Goal: Task Accomplishment & Management: Use online tool/utility

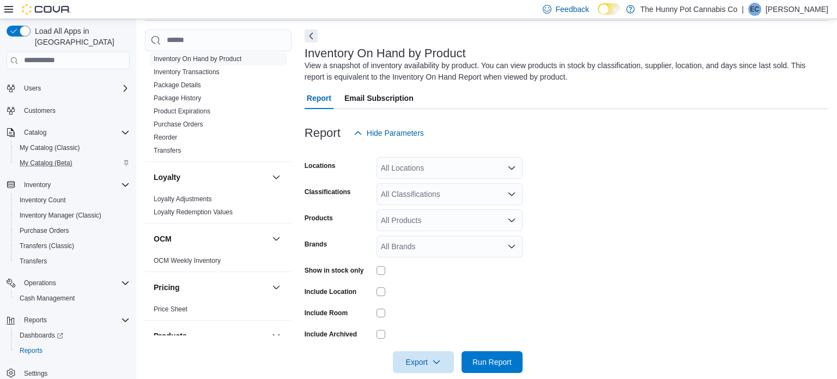
scroll to position [58, 0]
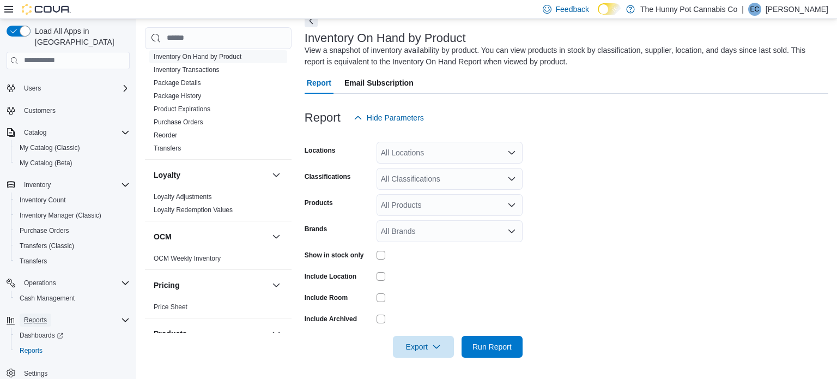
click at [42, 316] on span "Reports" at bounding box center [35, 320] width 23 height 9
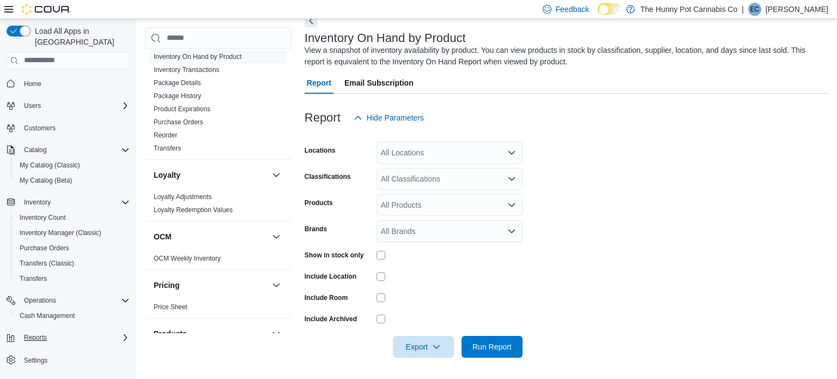
scroll to position [0, 0]
click at [44, 333] on span "Reports" at bounding box center [35, 337] width 23 height 9
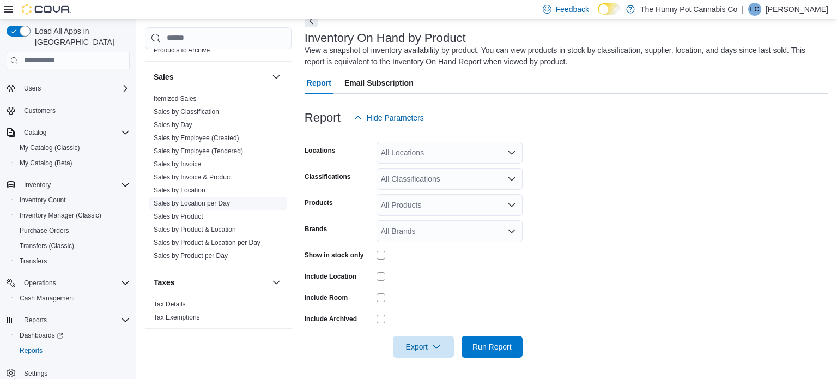
scroll to position [528, 0]
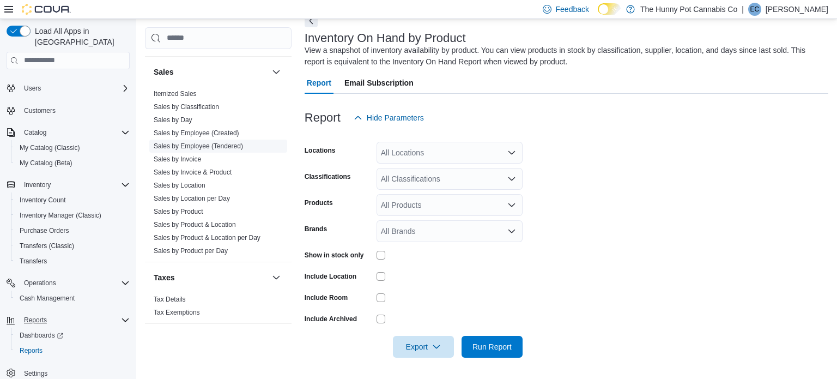
click at [237, 146] on link "Sales by Employee (Tendered)" at bounding box center [198, 146] width 89 height 8
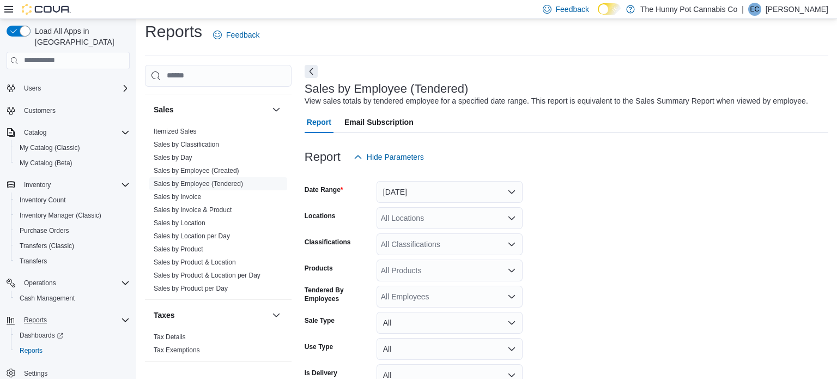
scroll to position [25, 0]
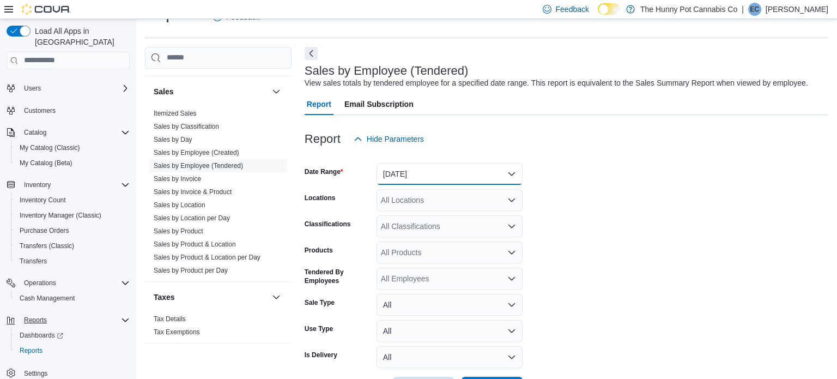
click at [460, 178] on button "[DATE]" at bounding box center [450, 174] width 146 height 22
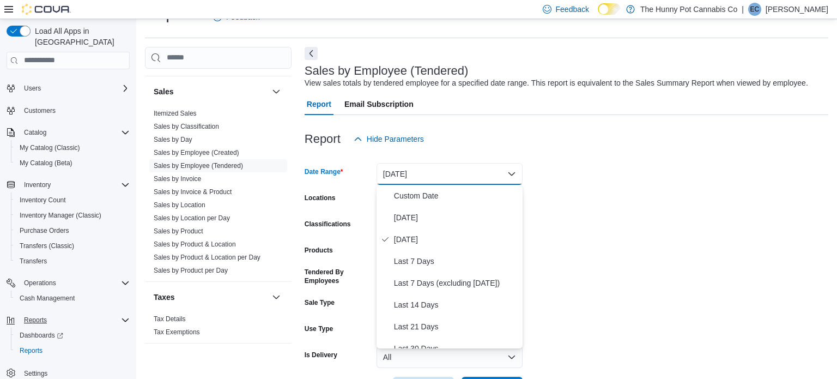
click at [662, 168] on form "Date Range [DATE] Locations All Locations Classifications All Classifications P…" at bounding box center [567, 274] width 524 height 249
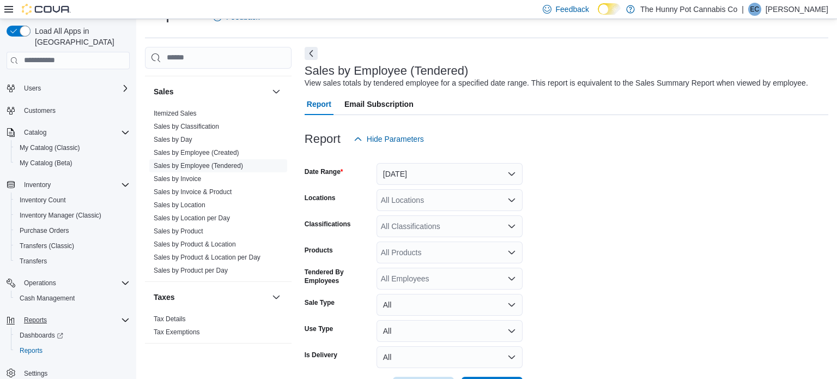
click at [453, 207] on div "All Locations" at bounding box center [450, 200] width 146 height 22
type input "***"
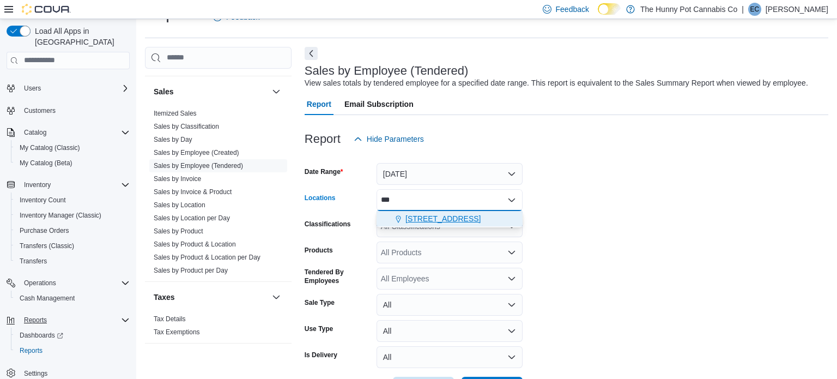
click at [451, 214] on span "[STREET_ADDRESS]" at bounding box center [443, 218] width 75 height 11
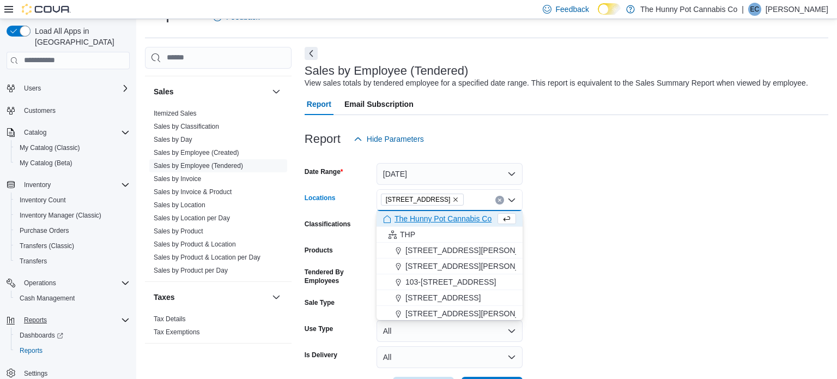
click at [643, 227] on form "Date Range [DATE] Locations [STREET_ADDRESS] Selected. [STREET_ADDRESS] Press B…" at bounding box center [567, 274] width 524 height 249
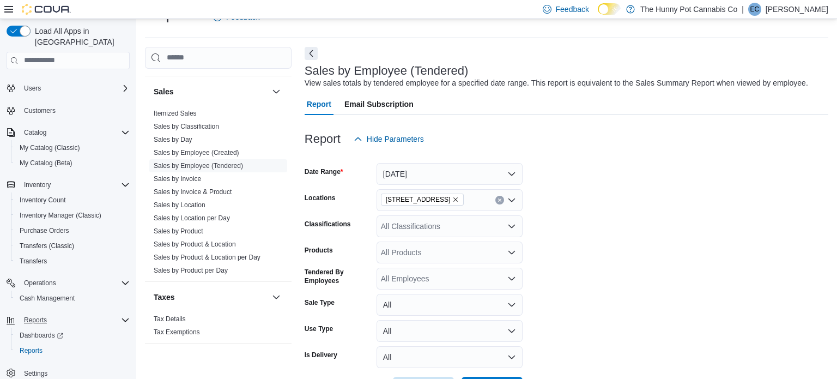
scroll to position [66, 0]
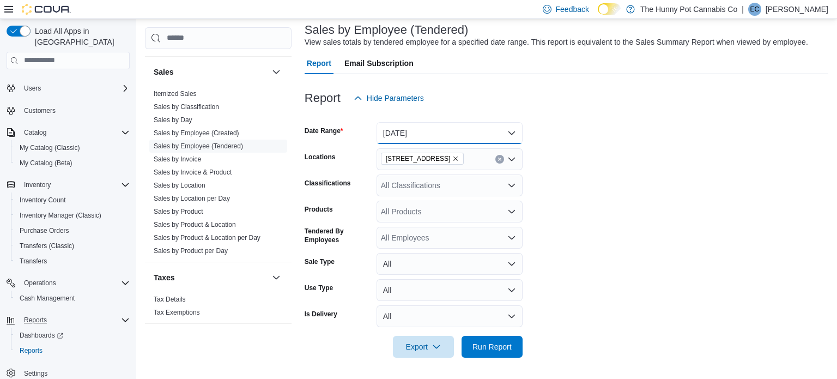
click at [433, 140] on button "[DATE]" at bounding box center [450, 133] width 146 height 22
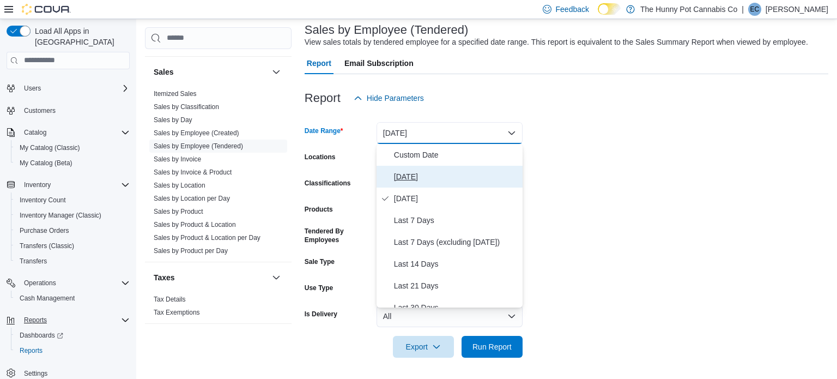
click at [431, 173] on span "[DATE]" at bounding box center [456, 176] width 124 height 13
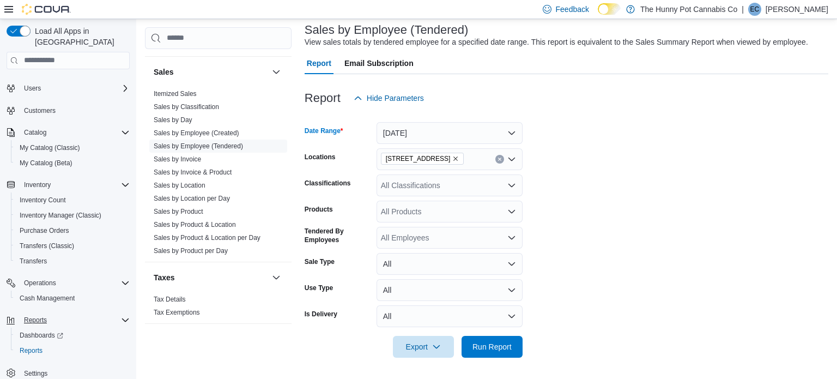
click at [707, 166] on form "Date Range [DATE] Locations [STREET_ADDRESS] Classifications All Classification…" at bounding box center [567, 233] width 524 height 249
click at [485, 343] on span "Run Report" at bounding box center [492, 346] width 39 height 11
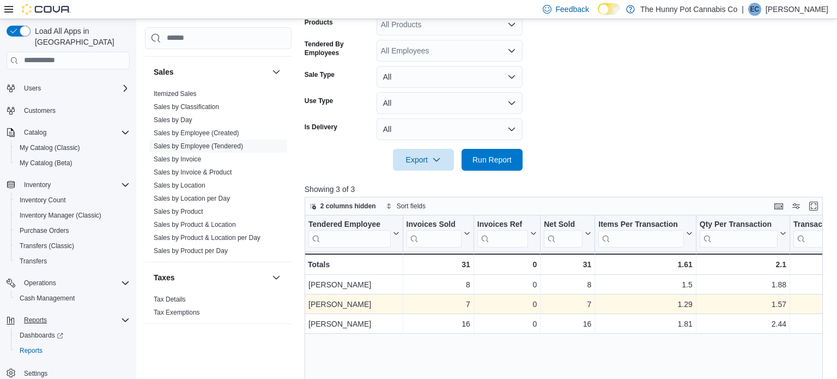
scroll to position [257, 0]
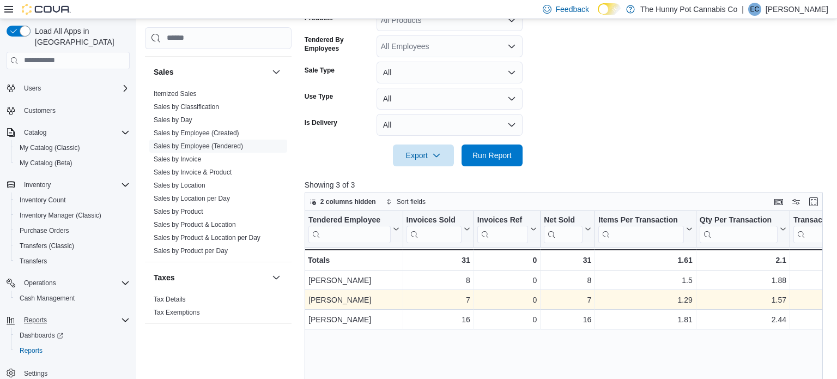
click at [561, 351] on div "Tendered Employee Click to view column header actions Invoices Sold Click to vi…" at bounding box center [564, 353] width 519 height 285
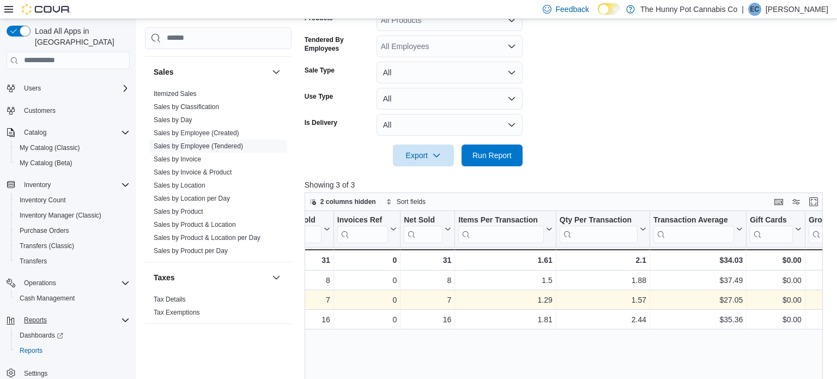
scroll to position [0, 0]
